Goal: Navigation & Orientation: Find specific page/section

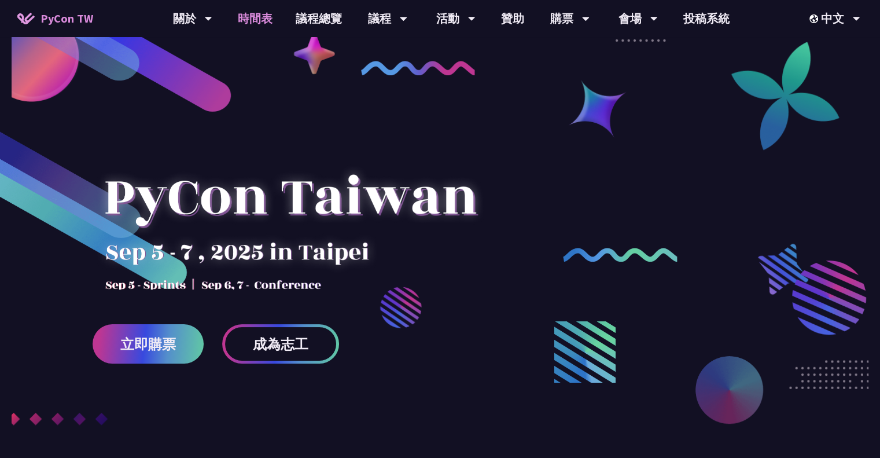
click at [249, 13] on link "時間表" at bounding box center [255, 18] width 58 height 37
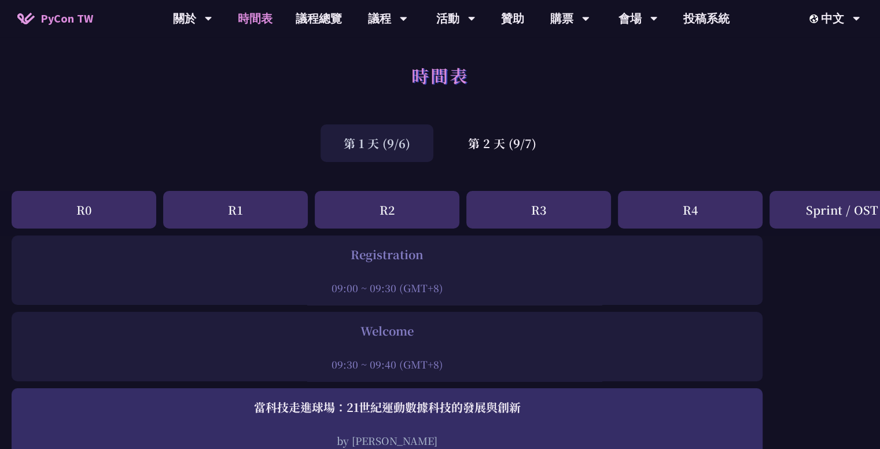
click at [522, 115] on div "時間表" at bounding box center [440, 88] width 880 height 61
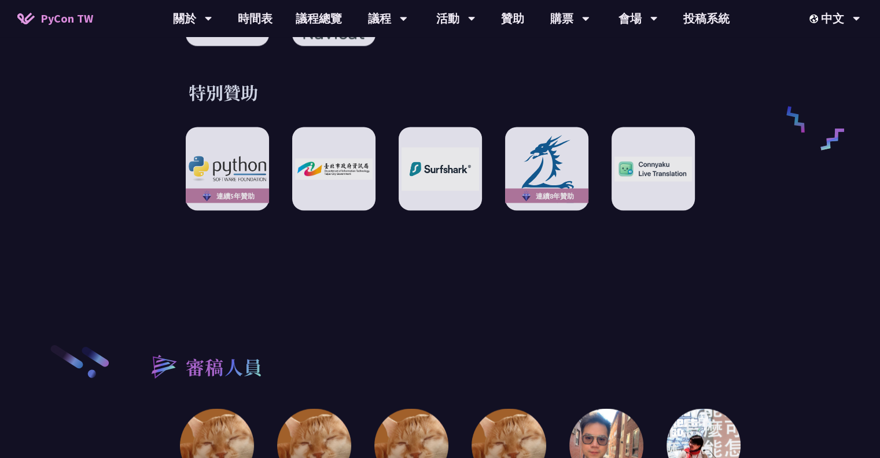
scroll to position [2081, 0]
